Goal: Task Accomplishment & Management: Manage account settings

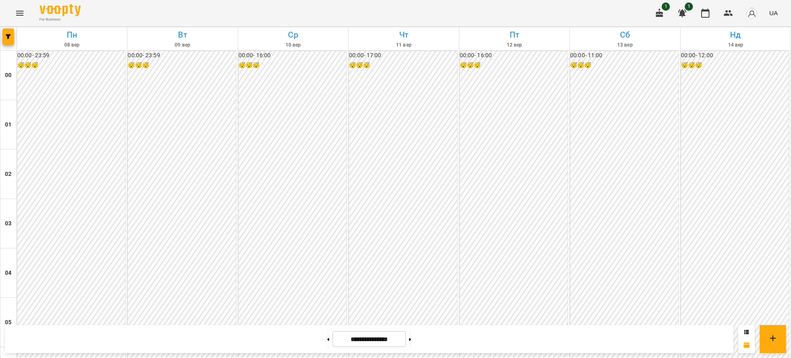
scroll to position [740, 0]
